Goal: Transaction & Acquisition: Obtain resource

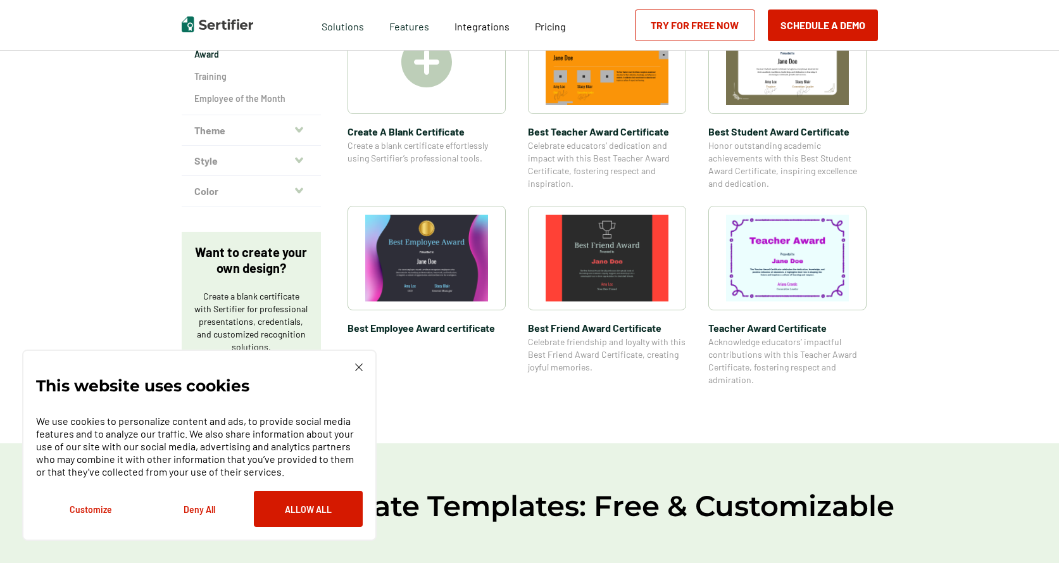
scroll to position [380, 0]
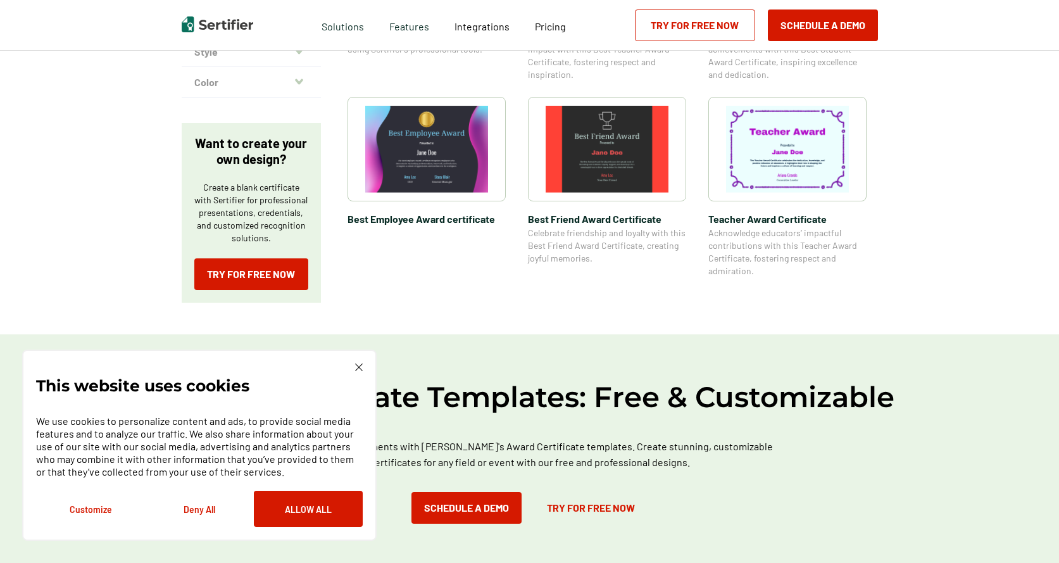
click at [363, 360] on div "This website uses cookies We use cookies to personalize content and ads, to pro…" at bounding box center [199, 444] width 354 height 191
click at [361, 364] on img at bounding box center [359, 367] width 8 height 8
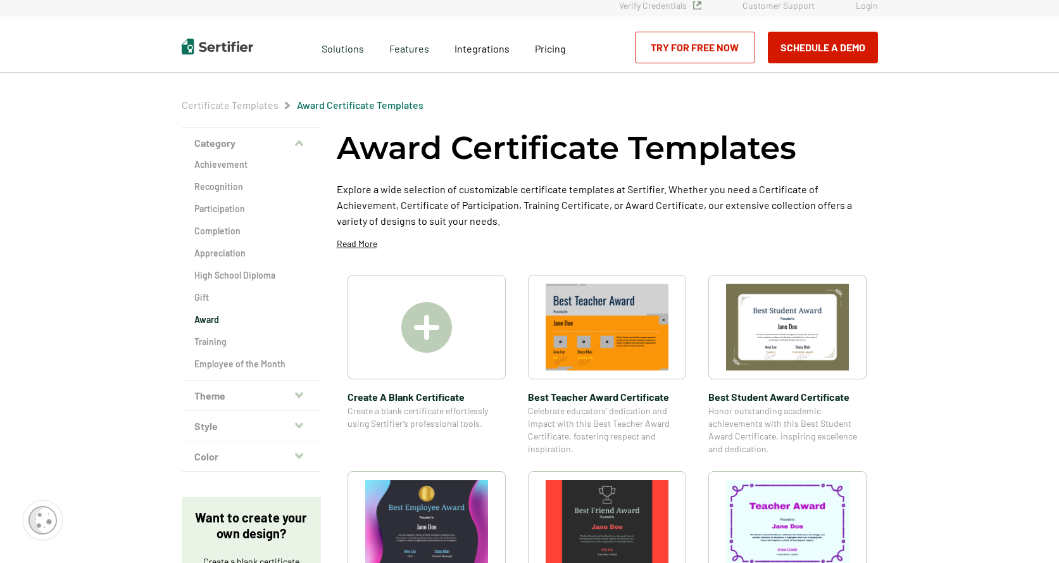
scroll to position [0, 0]
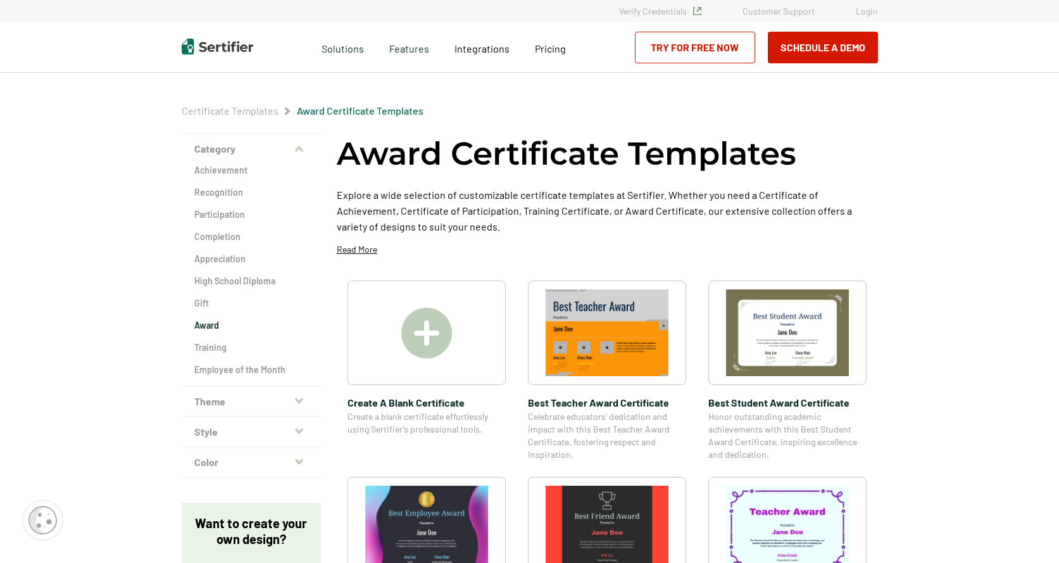
click at [809, 332] on img at bounding box center [787, 332] width 123 height 87
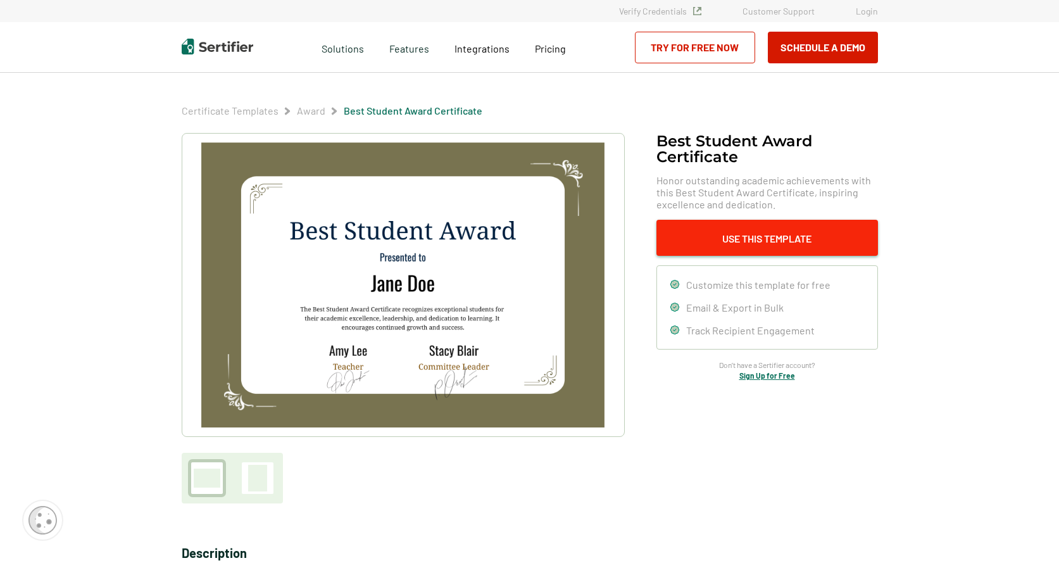
click at [747, 237] on button "Use This Template" at bounding box center [767, 238] width 222 height 36
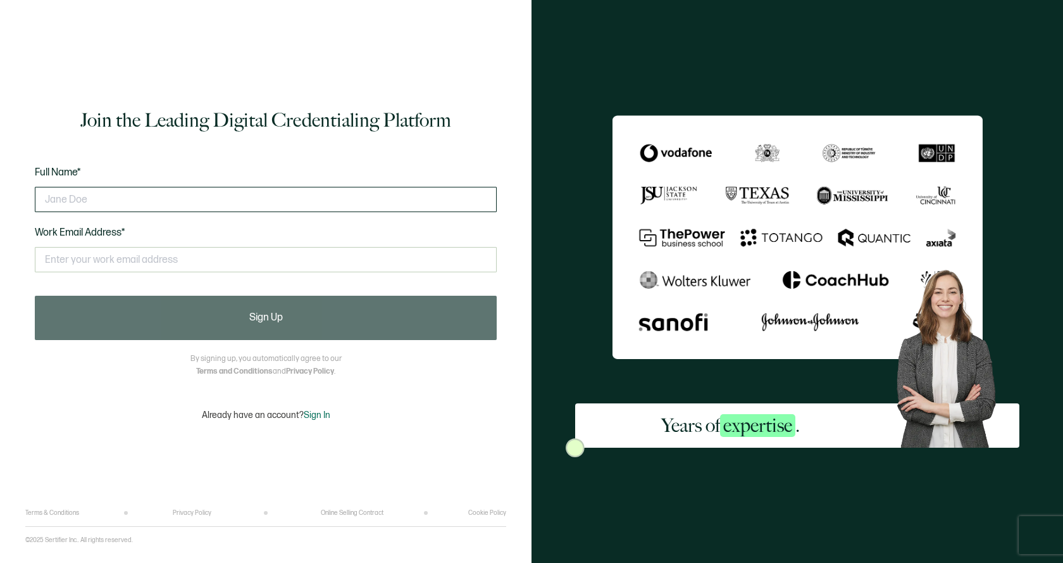
click at [165, 190] on input "text" at bounding box center [266, 199] width 462 height 25
type input "[PERSON_NAME]"
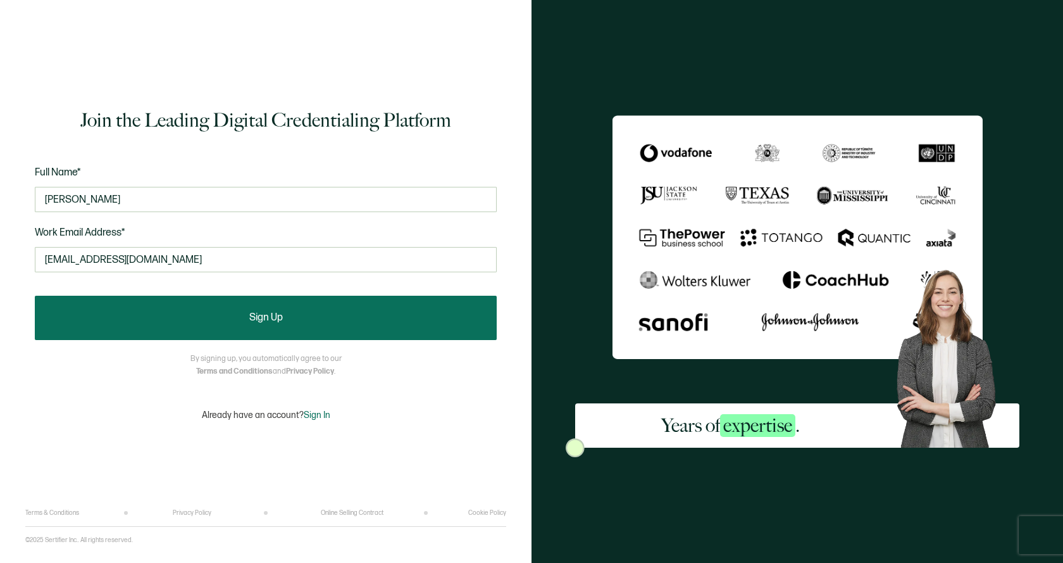
type input "[EMAIL_ADDRESS][DOMAIN_NAME]"
click at [263, 313] on span "Sign Up" at bounding box center [266, 318] width 34 height 10
